Goal: Entertainment & Leisure: Consume media (video, audio)

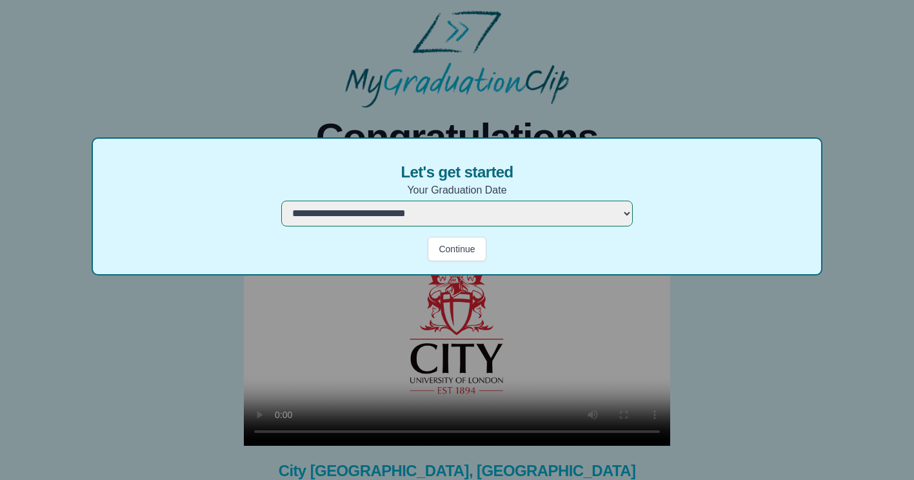
select select "**********"
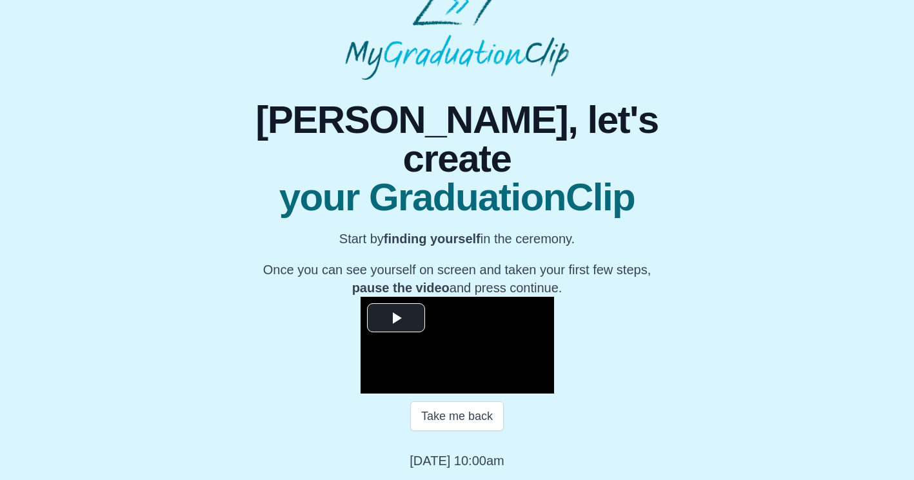
scroll to position [150, 0]
click at [361, 297] on video "Video Player" at bounding box center [458, 345] width 194 height 97
click at [399, 374] on span "Video Player" at bounding box center [399, 374] width 0 height 0
click at [541, 384] on span "Video Player" at bounding box center [541, 384] width 0 height 0
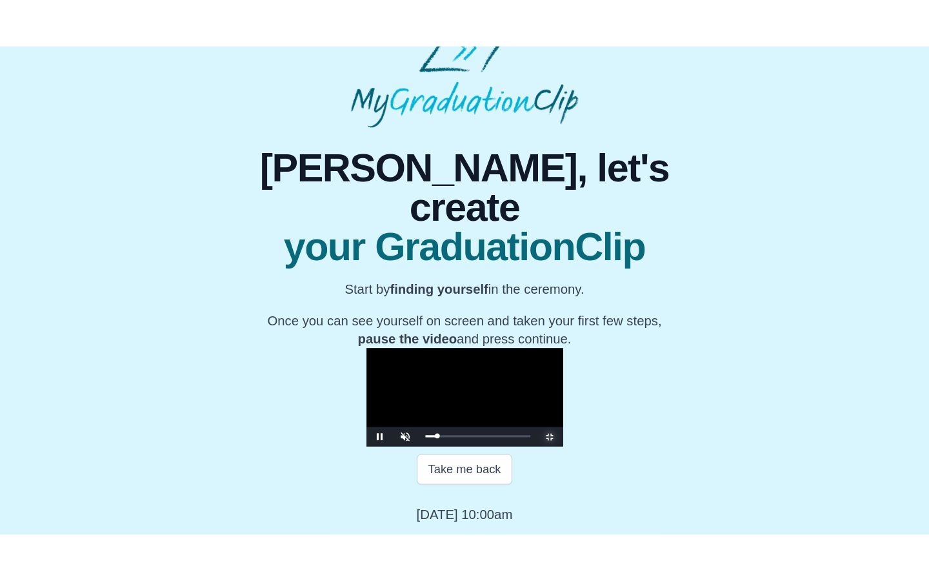
scroll to position [0, 0]
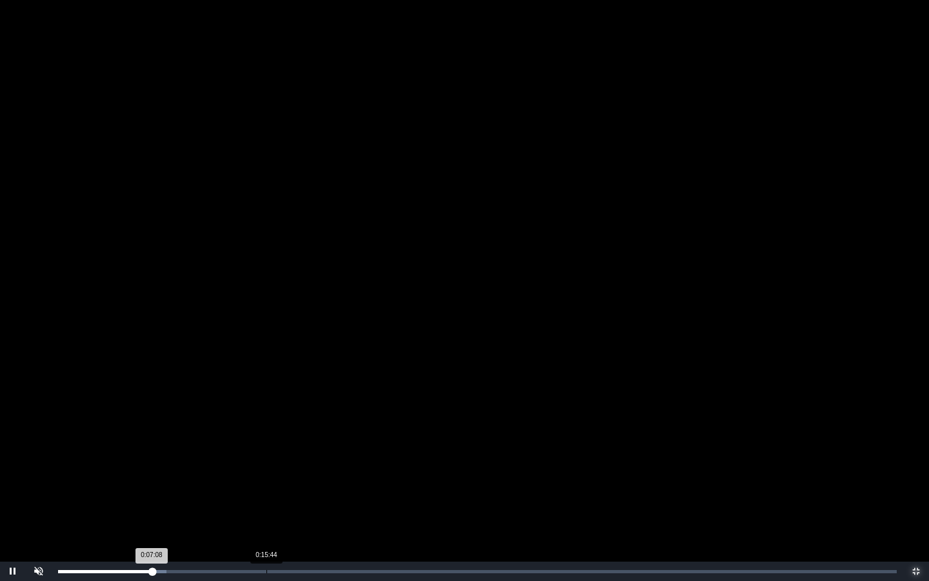
click at [264, 479] on div "Loaded : 0% 0:15:44 0:07:08 Progress : 0%" at bounding box center [477, 570] width 851 height 19
click at [291, 479] on div "Loaded : 0% 0:17:35 0:17:35 Progress : 0%" at bounding box center [477, 570] width 851 height 19
click at [311, 479] on div "Loaded : 0% 0:19:05 0:19:05 Progress : 0%" at bounding box center [477, 570] width 851 height 19
click at [316, 479] on div "Loaded : 0% 0:19:29 0:19:29 Progress : 0%" at bounding box center [477, 570] width 851 height 19
click at [322, 479] on div "Loaded : 0% 0:19:49 0:19:29 Progress : 0%" at bounding box center [477, 570] width 851 height 19
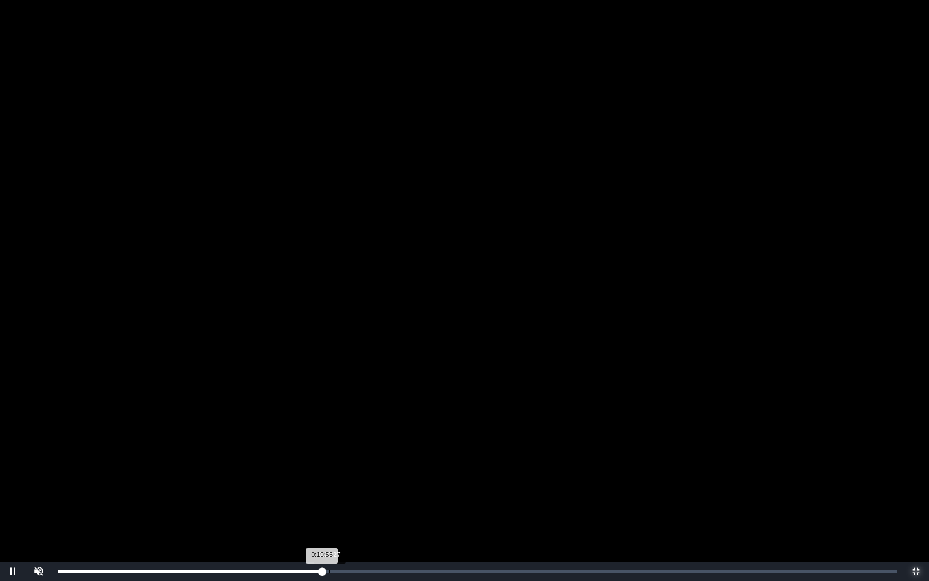
click at [331, 479] on div "Loaded : 0% 0:20:27 0:19:55 Progress : 0%" at bounding box center [477, 570] width 851 height 19
click at [338, 479] on div "Loaded : 0% 0:21:08 0:20:37 Progress : 0%" at bounding box center [477, 570] width 851 height 19
click at [333, 479] on div "Loaded : 0% 0:20:45 0:20:45 Progress : 0%" at bounding box center [477, 570] width 851 height 19
click at [439, 267] on video "Video Player" at bounding box center [464, 290] width 929 height 581
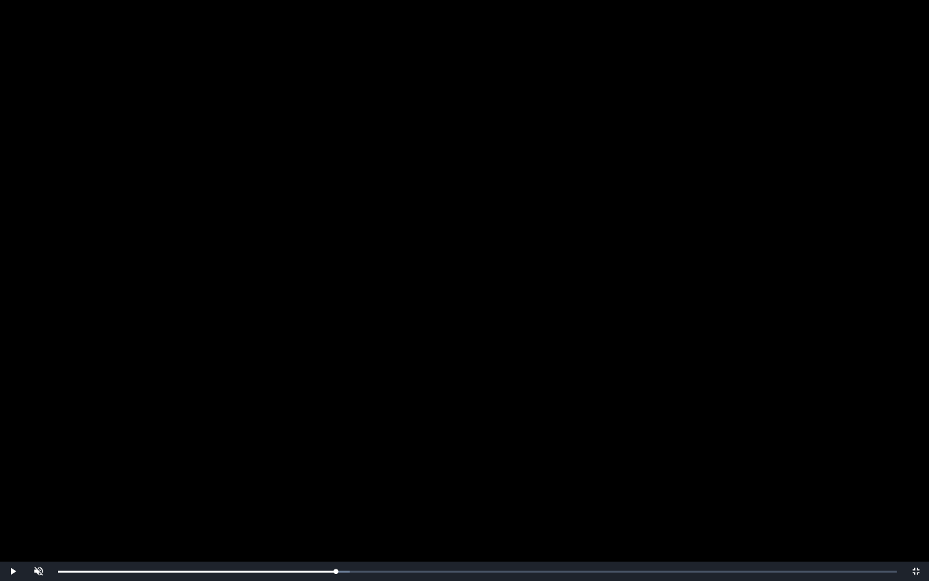
click at [439, 267] on video "Video Player" at bounding box center [464, 290] width 929 height 581
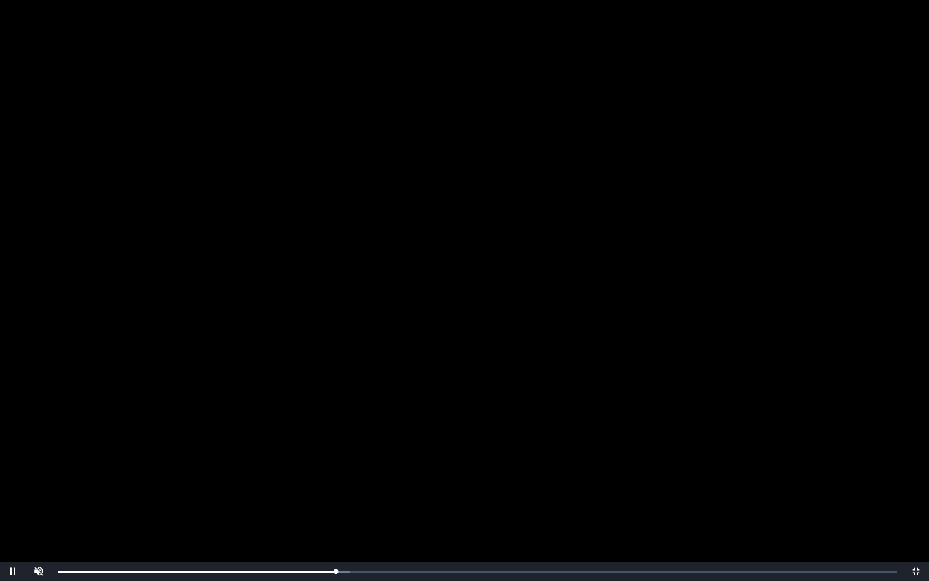
click at [439, 267] on video "Video Player" at bounding box center [464, 290] width 929 height 581
click at [334, 479] on div "0:20:58 Progress : 0%" at bounding box center [196, 571] width 277 height 3
click at [426, 415] on video "Video Player" at bounding box center [464, 290] width 929 height 581
click at [479, 379] on video "Video Player" at bounding box center [464, 290] width 929 height 581
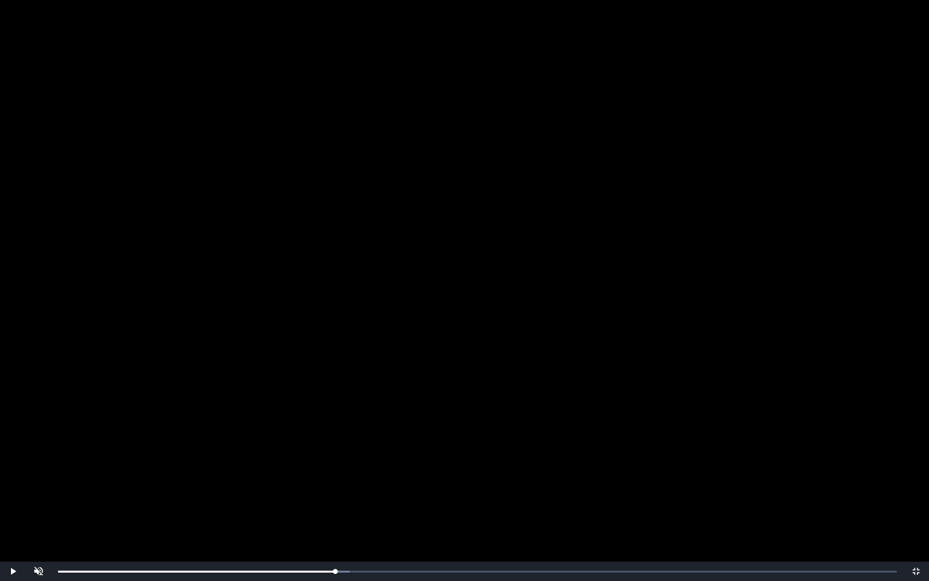
click at [479, 379] on video "Video Player" at bounding box center [464, 290] width 929 height 581
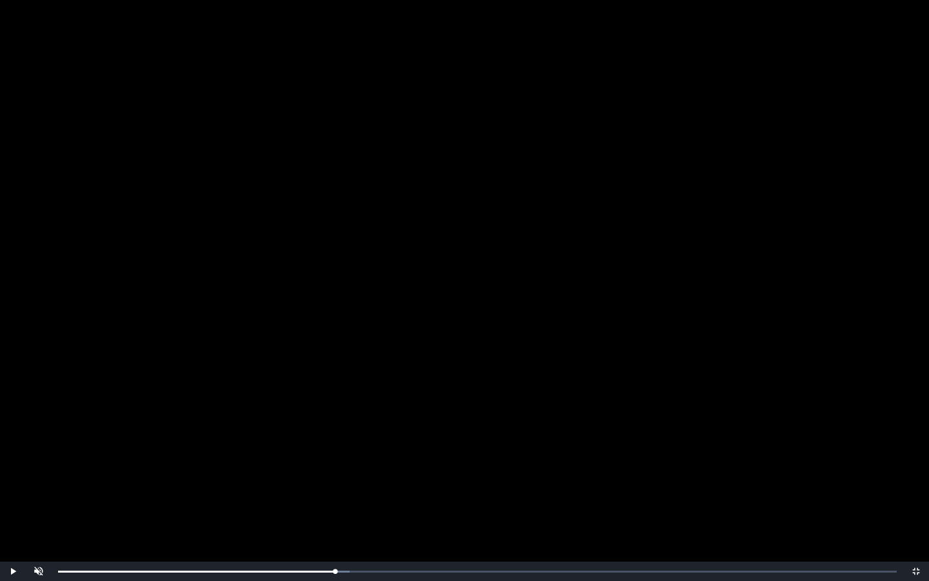
click at [479, 379] on video "Video Player" at bounding box center [464, 290] width 929 height 581
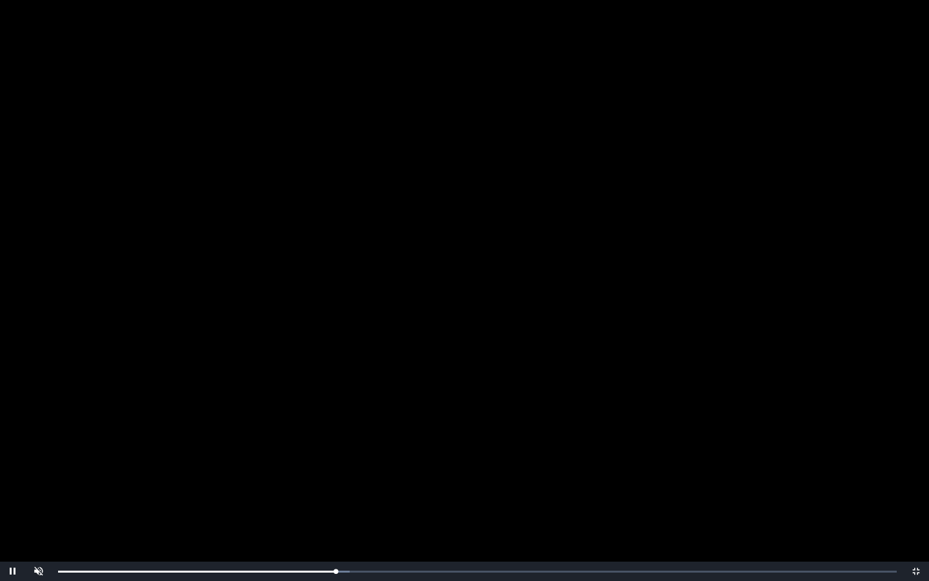
click at [479, 379] on video "Video Player" at bounding box center [464, 290] width 929 height 581
